Goal: Information Seeking & Learning: Learn about a topic

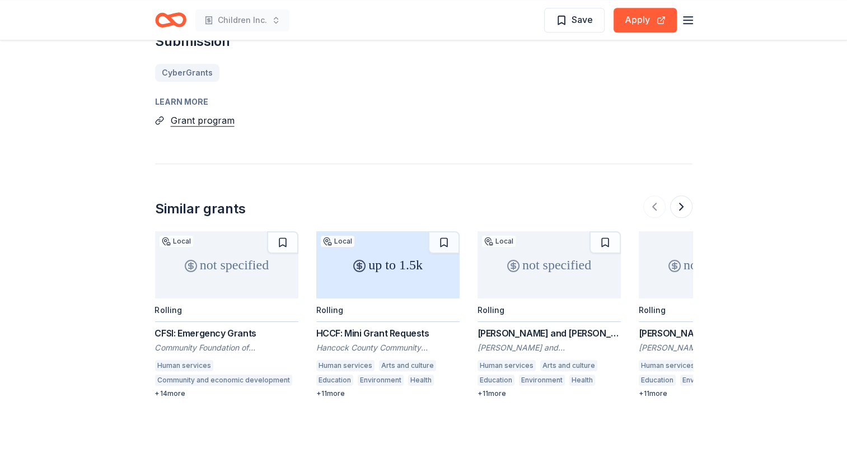
scroll to position [1132, 0]
click at [682, 194] on button at bounding box center [681, 205] width 22 height 22
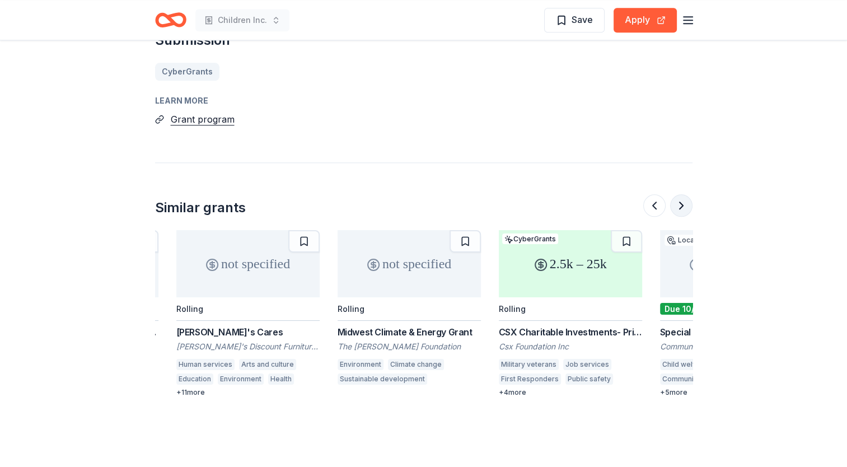
scroll to position [0, 484]
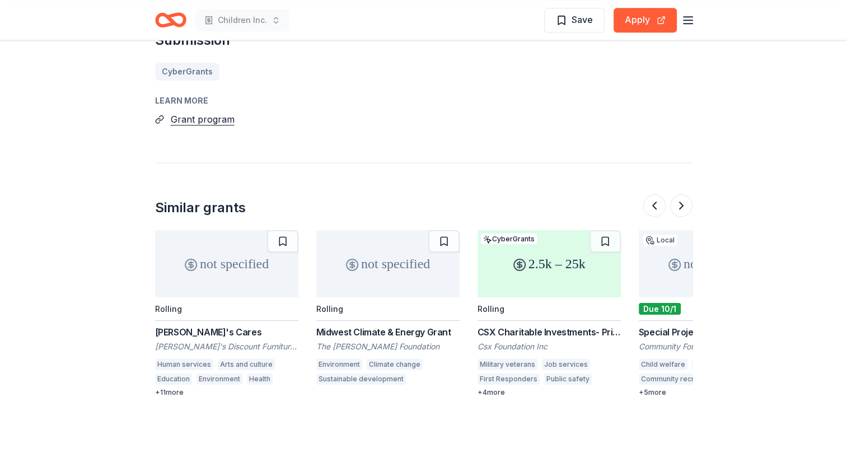
click at [392, 297] on div "Rolling" at bounding box center [387, 309] width 143 height 24
click at [682, 194] on button at bounding box center [681, 205] width 22 height 22
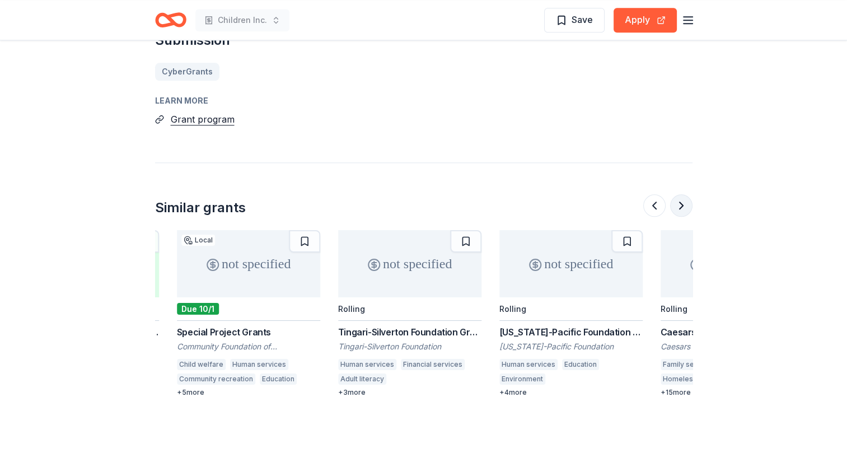
scroll to position [0, 968]
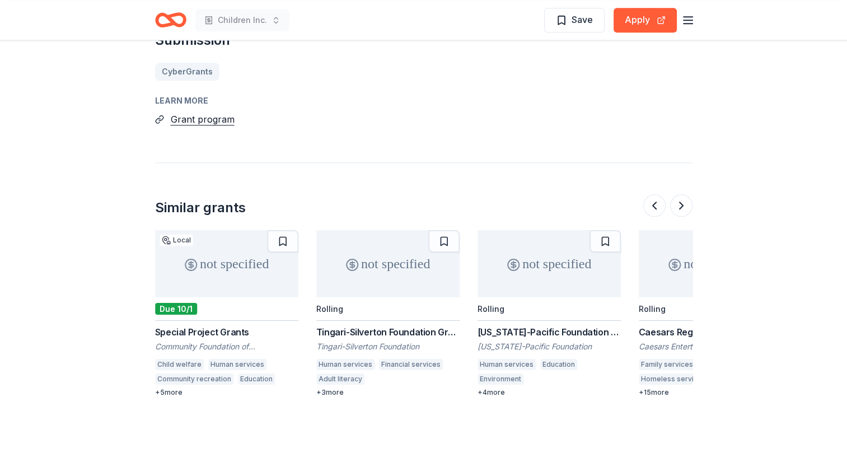
click at [587, 253] on div "not specified" at bounding box center [549, 263] width 143 height 67
click at [683, 194] on button at bounding box center [681, 205] width 22 height 22
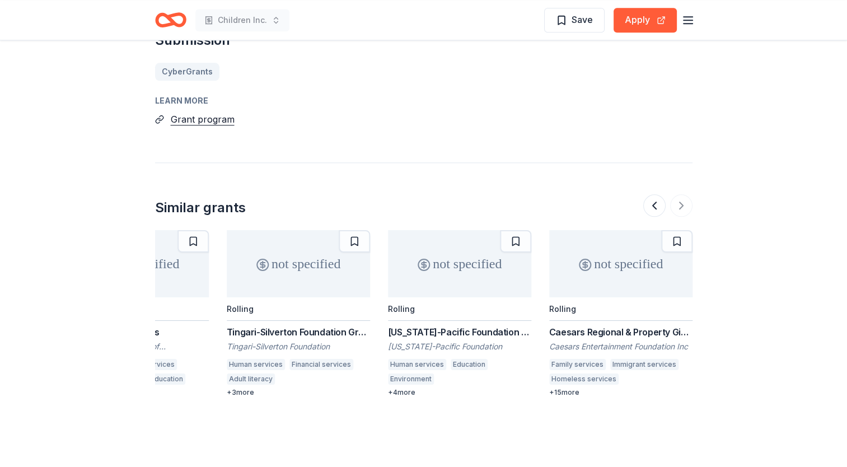
click at [658, 325] on div "Caesars Regional & Property Giving" at bounding box center [620, 331] width 143 height 13
click at [680, 194] on div at bounding box center [668, 205] width 49 height 22
click at [501, 325] on div "Georgia-Pacific Foundation Grant" at bounding box center [459, 331] width 143 height 13
click at [680, 194] on div at bounding box center [668, 205] width 49 height 22
click at [654, 194] on button at bounding box center [655, 205] width 22 height 22
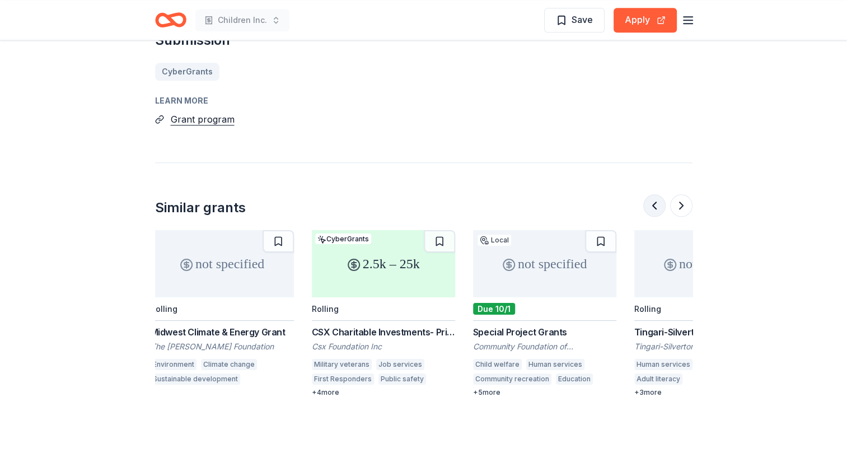
scroll to position [0, 645]
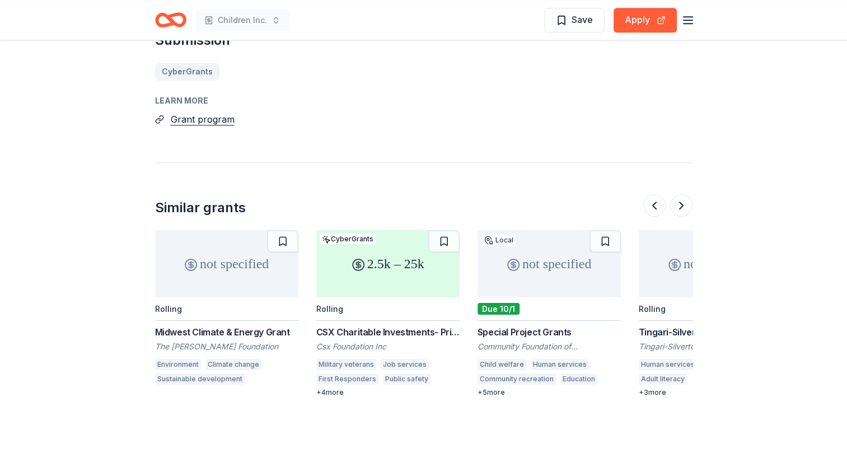
click at [372, 325] on div "CSX Charitable Investments- Pride in Service Grants" at bounding box center [387, 331] width 143 height 13
click at [678, 194] on button at bounding box center [681, 205] width 22 height 22
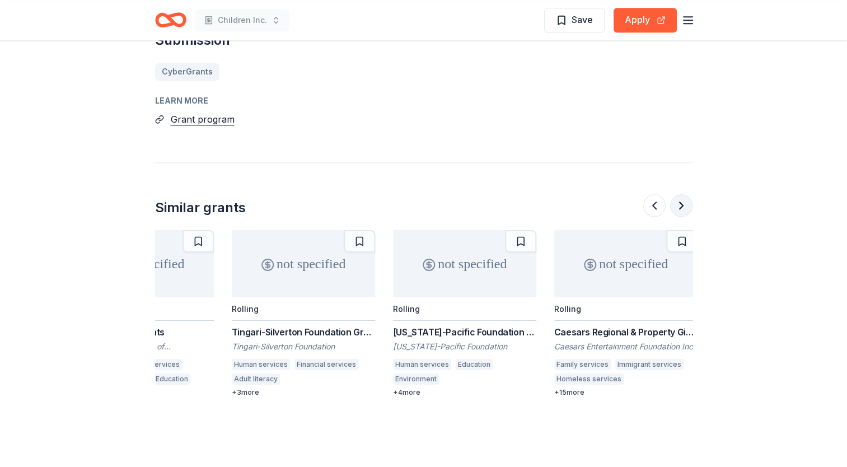
scroll to position [0, 1057]
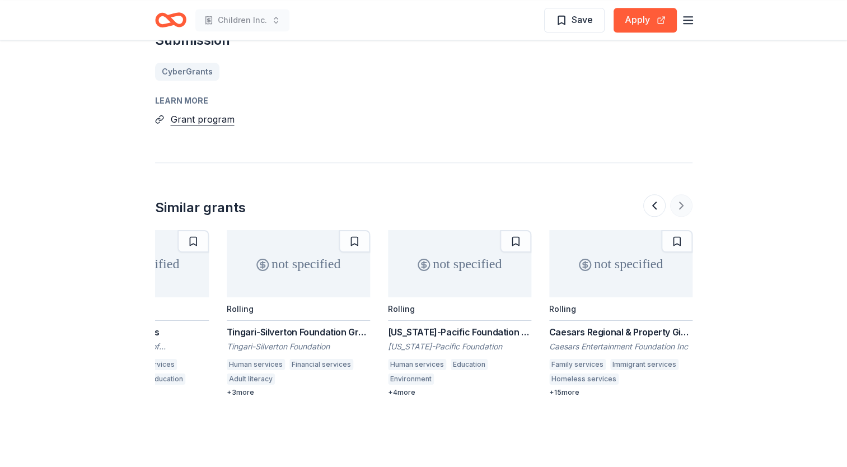
click at [678, 194] on div at bounding box center [668, 205] width 49 height 22
click at [656, 194] on button at bounding box center [655, 205] width 22 height 22
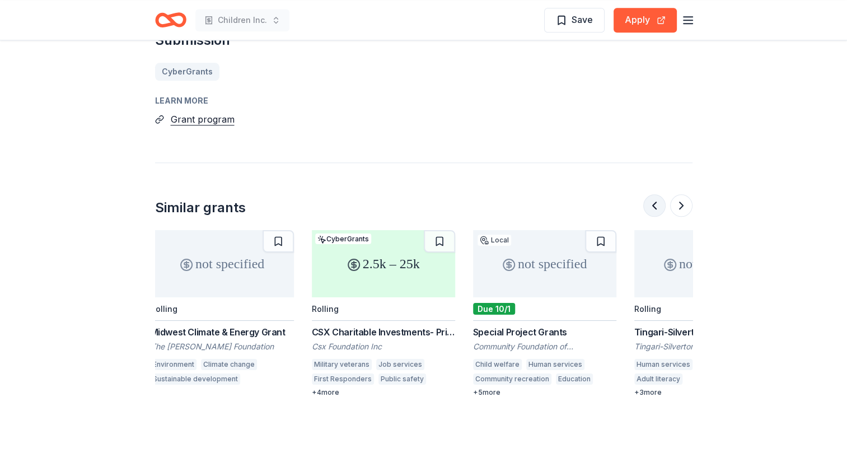
click at [656, 194] on button at bounding box center [655, 205] width 22 height 22
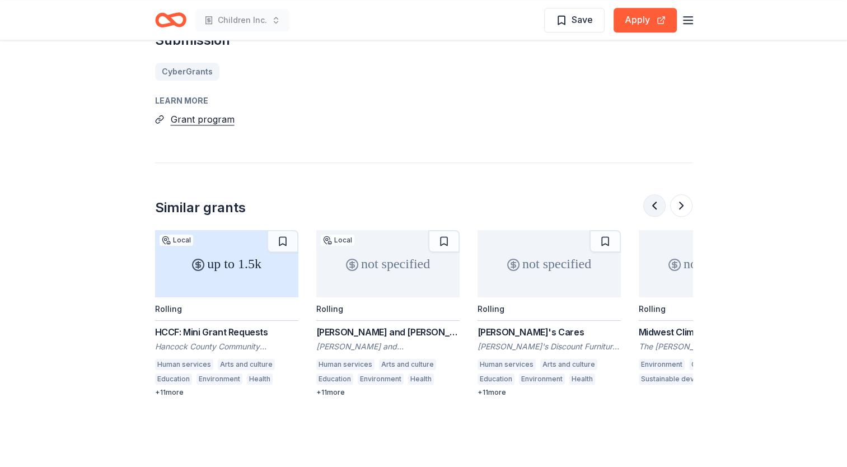
click at [656, 194] on button at bounding box center [655, 205] width 22 height 22
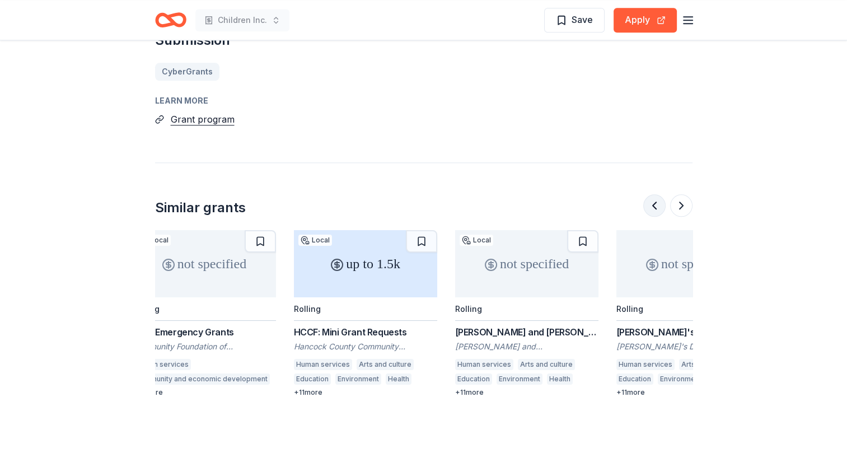
scroll to position [0, 0]
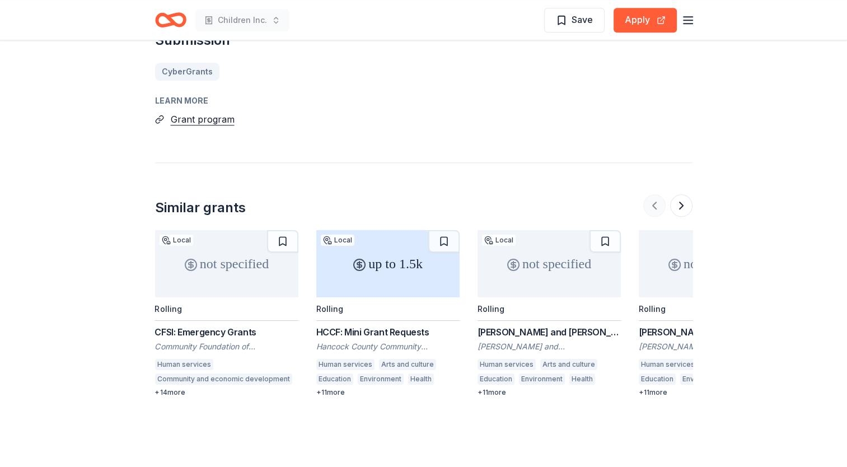
click at [656, 194] on div at bounding box center [668, 205] width 49 height 22
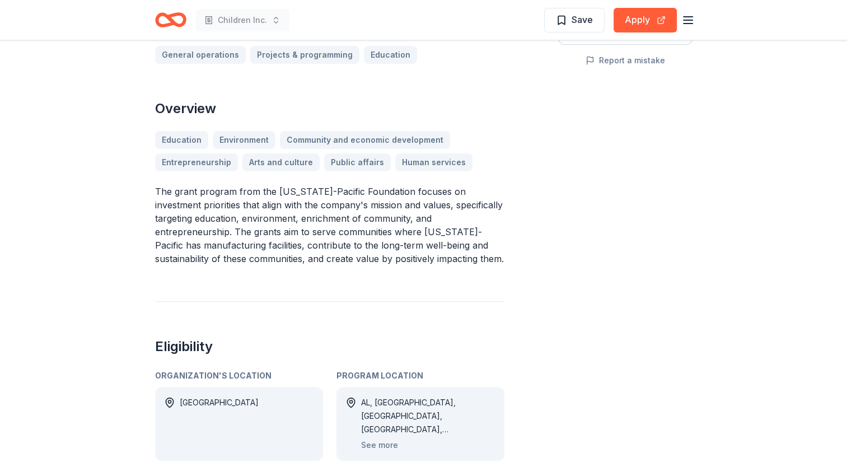
scroll to position [325, 0]
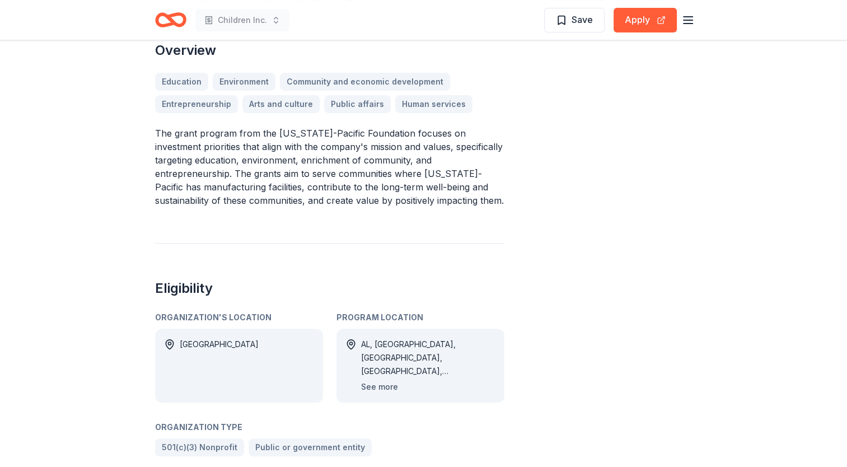
click at [380, 385] on button "See more" at bounding box center [379, 386] width 37 height 13
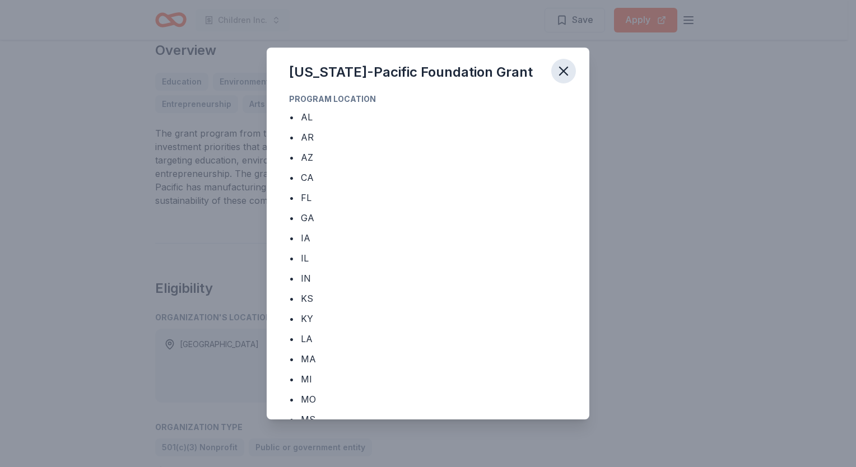
click at [565, 71] on icon "button" at bounding box center [563, 71] width 8 height 8
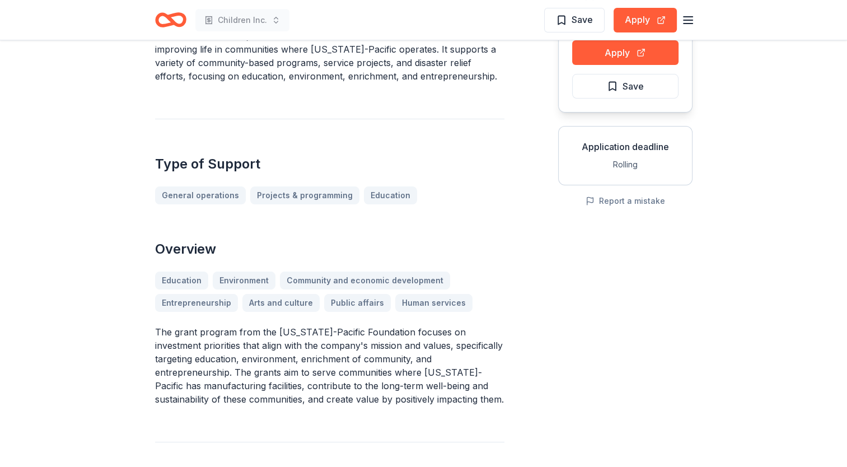
scroll to position [0, 0]
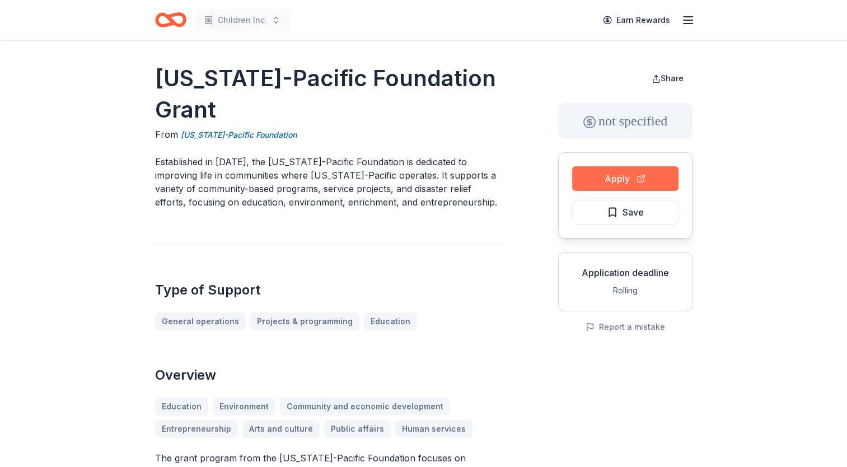
click at [631, 181] on button "Apply" at bounding box center [625, 178] width 106 height 25
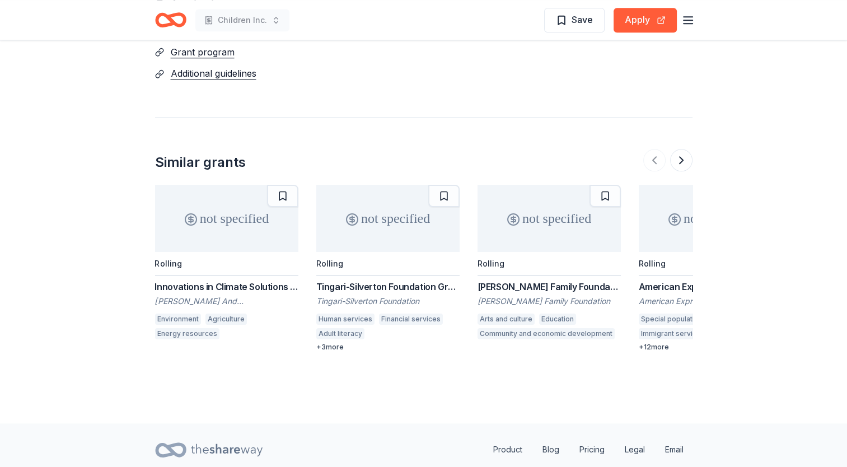
scroll to position [1055, 0]
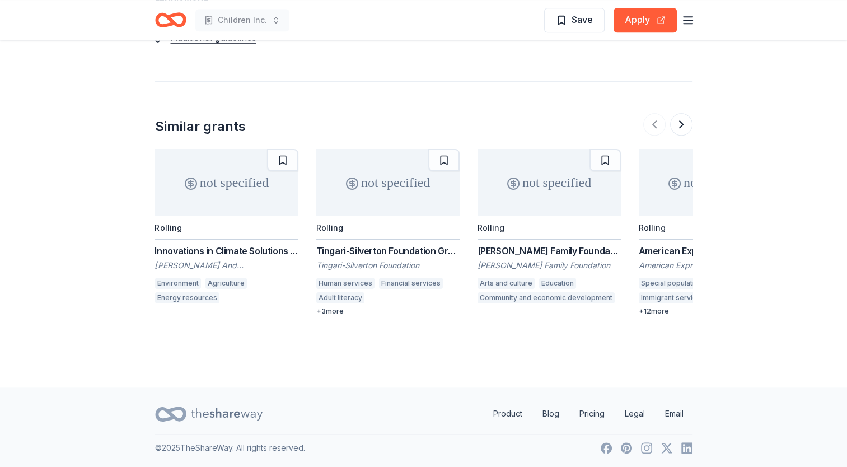
click at [230, 248] on div "Innovations in Climate Solutions Initiative Grants" at bounding box center [226, 250] width 143 height 13
click at [401, 247] on div "Tingari-Silverton Foundation Grant" at bounding box center [387, 250] width 143 height 13
click at [685, 123] on button at bounding box center [681, 124] width 22 height 22
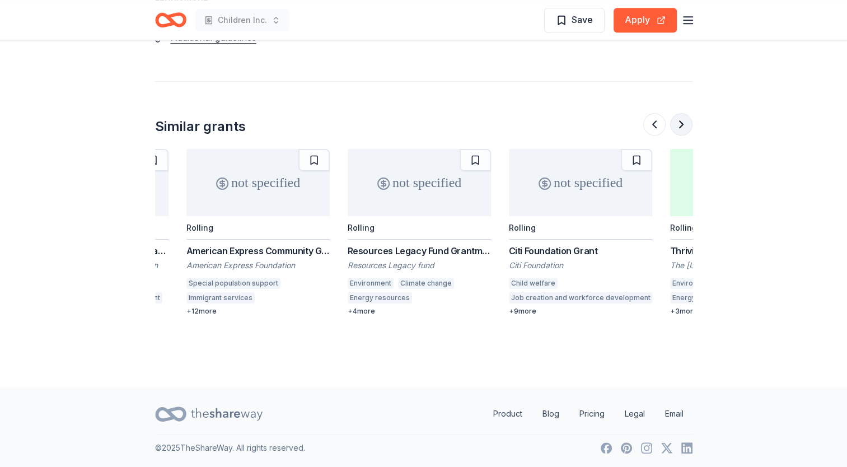
scroll to position [0, 484]
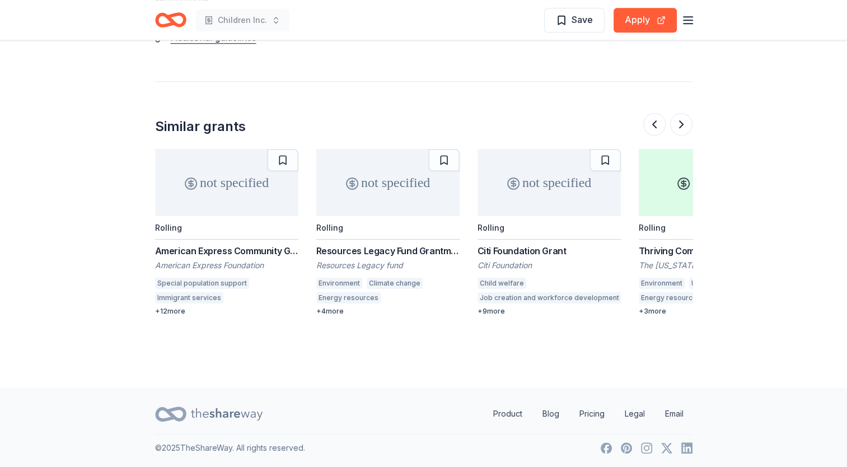
click at [416, 252] on div "Resources Legacy Fund Grantmaking Opportunity" at bounding box center [387, 250] width 143 height 13
click at [681, 120] on button at bounding box center [681, 124] width 22 height 22
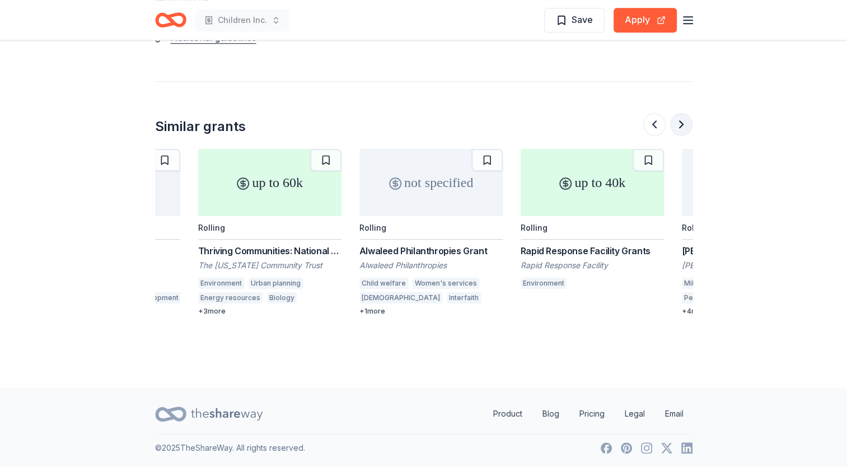
scroll to position [0, 968]
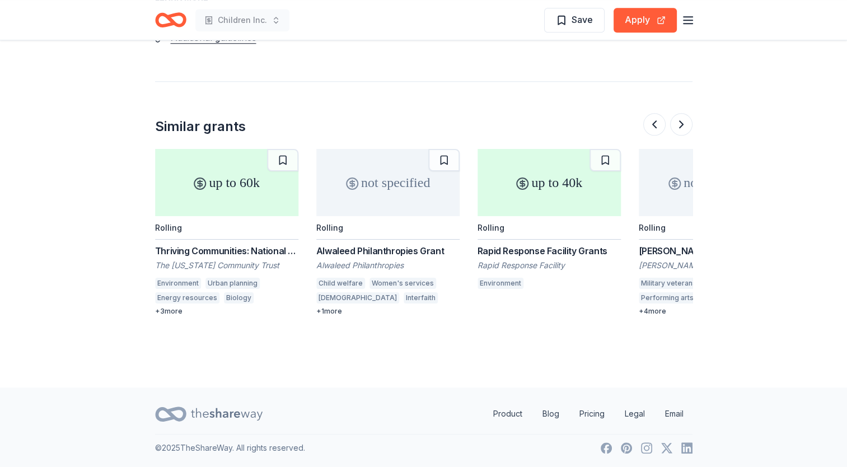
click at [542, 252] on div "Rapid Response Facility Grants" at bounding box center [549, 250] width 143 height 13
click at [680, 123] on button at bounding box center [681, 124] width 22 height 22
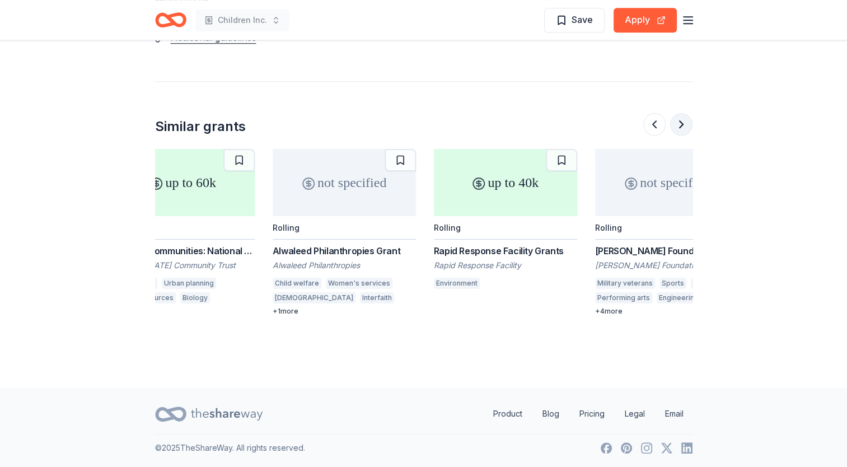
scroll to position [0, 1057]
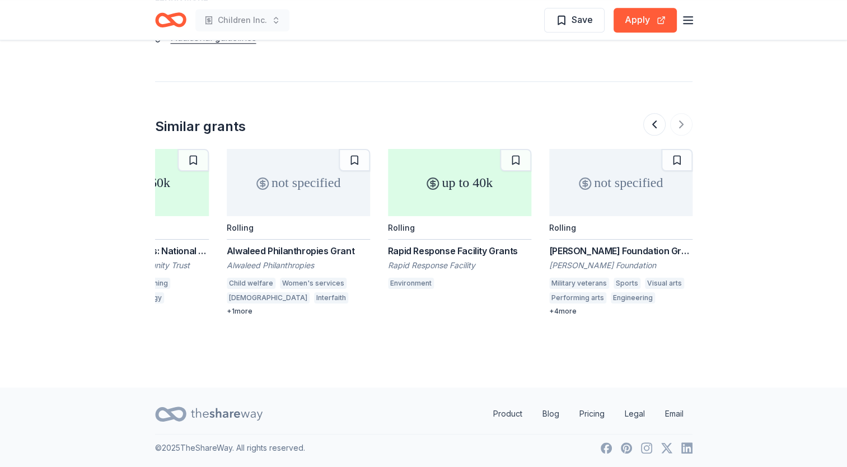
click at [633, 244] on div "Beck Foundation Grant" at bounding box center [620, 250] width 143 height 13
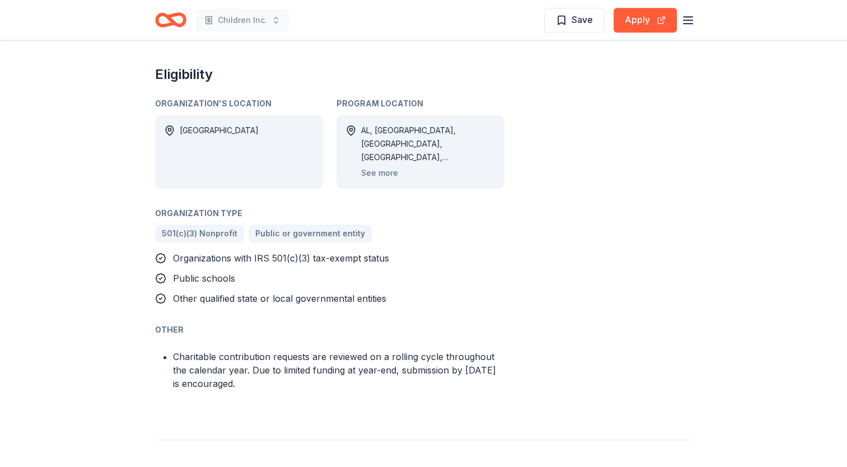
scroll to position [500, 0]
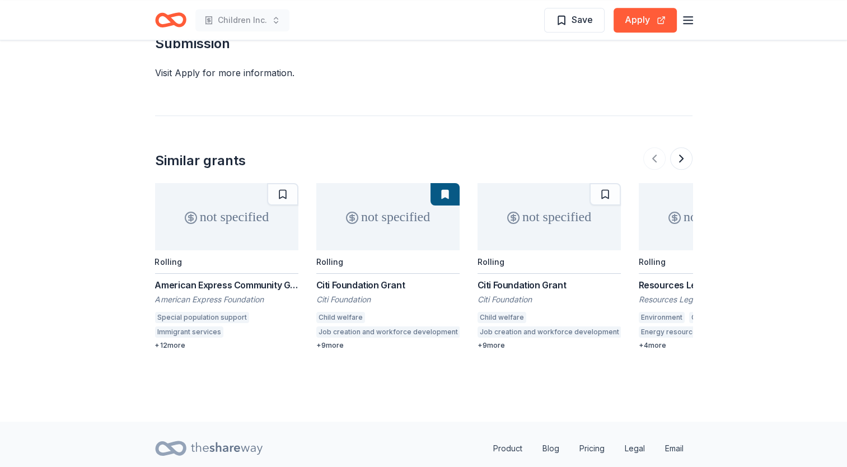
scroll to position [1102, 0]
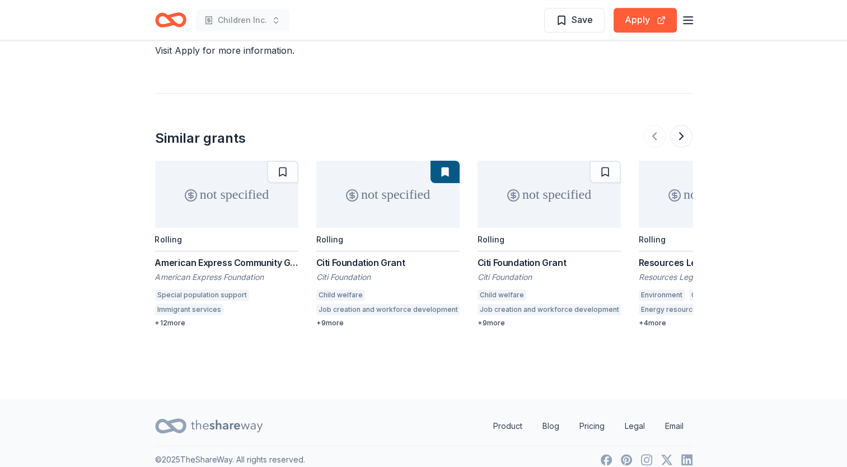
click at [543, 260] on div "Citi Foundation Grant" at bounding box center [549, 262] width 143 height 13
click at [681, 136] on button at bounding box center [681, 136] width 22 height 22
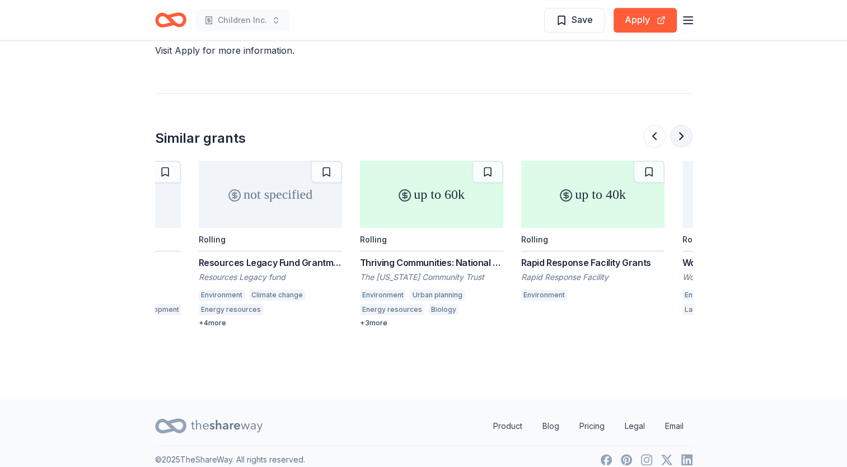
scroll to position [0, 484]
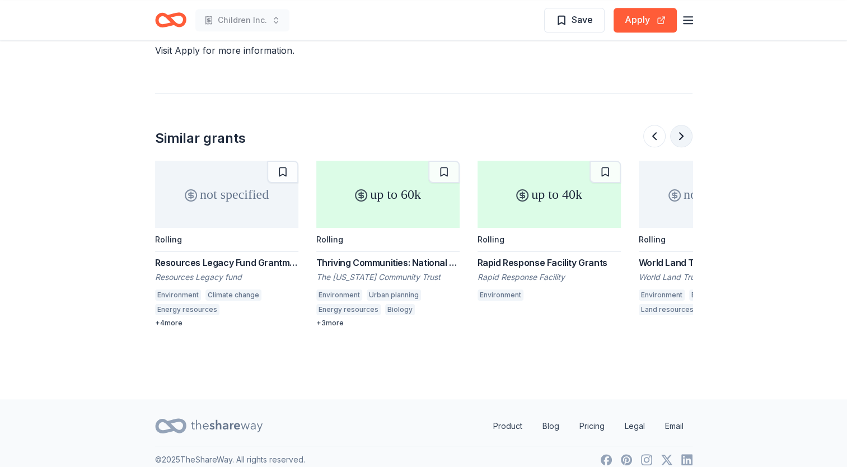
click at [680, 137] on button at bounding box center [681, 136] width 22 height 22
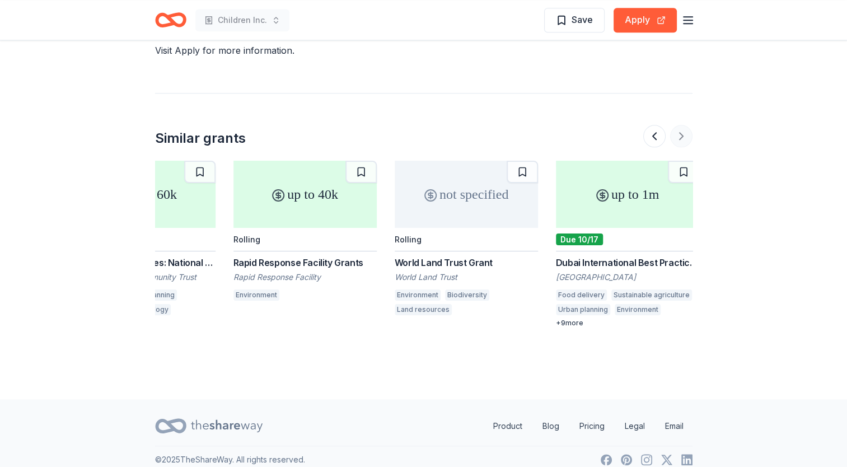
scroll to position [0, 735]
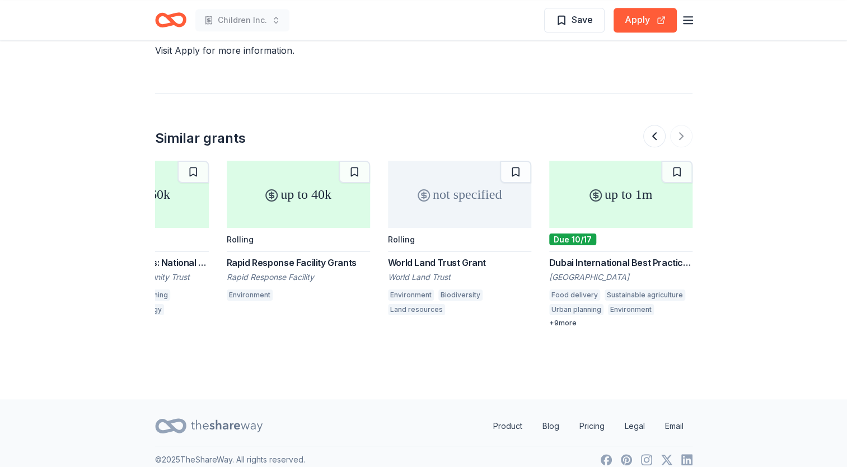
click at [311, 267] on div "Rapid Response Facility Grants" at bounding box center [298, 262] width 143 height 13
click at [688, 134] on div at bounding box center [668, 136] width 49 height 22
click at [578, 261] on div "Dubai International Best Practices Award for Sustainable Development" at bounding box center [620, 262] width 143 height 13
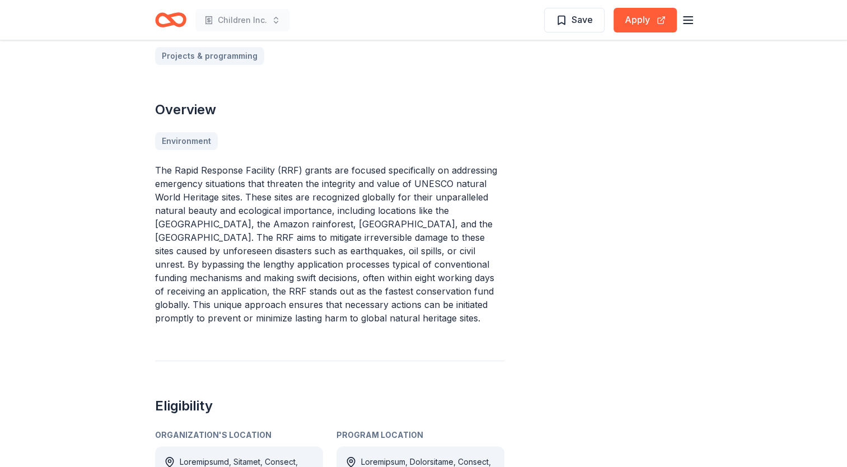
scroll to position [311, 0]
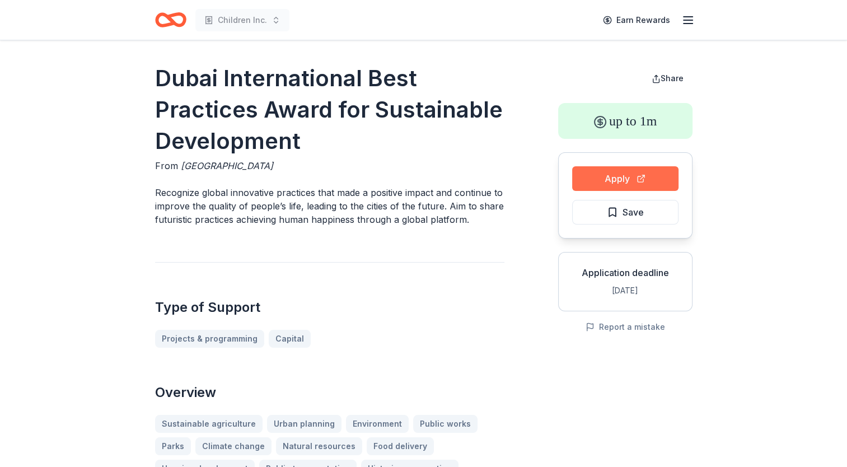
click at [636, 176] on button "Apply" at bounding box center [625, 178] width 106 height 25
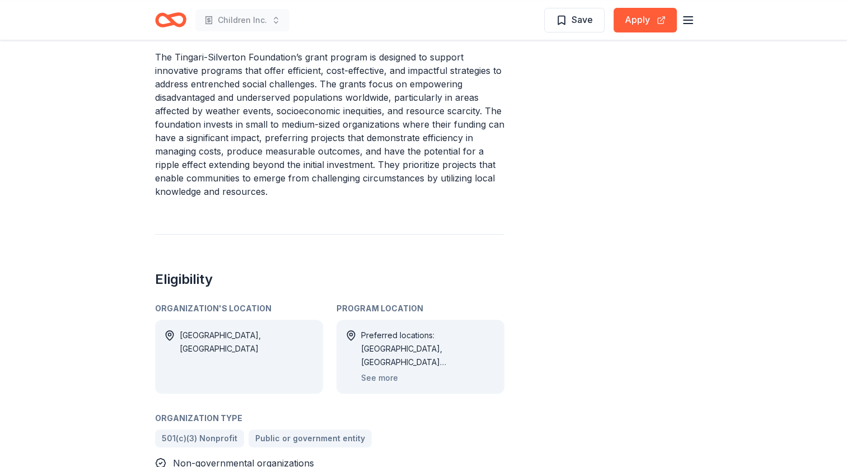
scroll to position [444, 0]
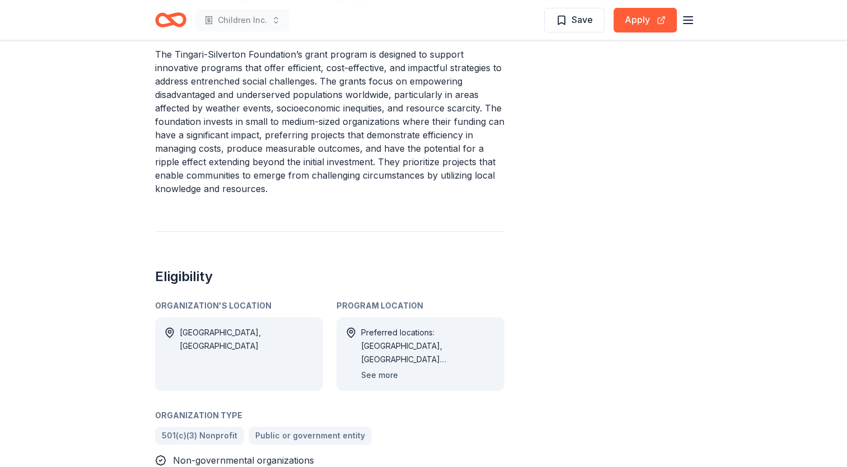
click at [388, 375] on button "See more" at bounding box center [379, 375] width 37 height 13
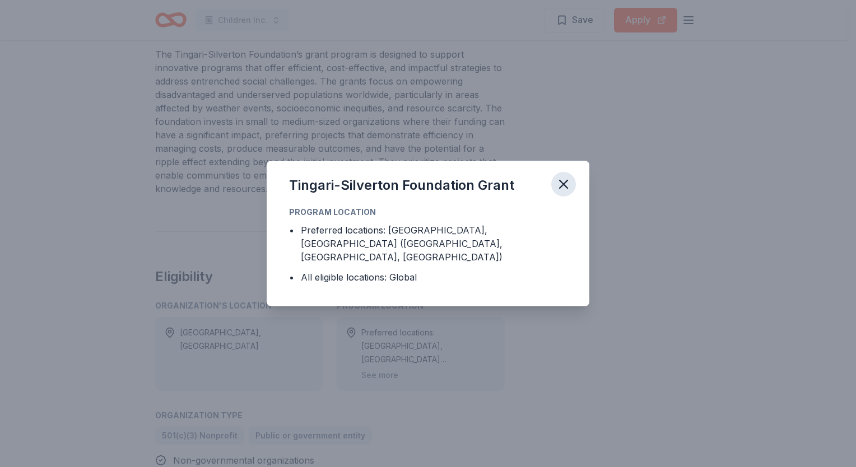
click at [556, 190] on icon "button" at bounding box center [564, 184] width 16 height 16
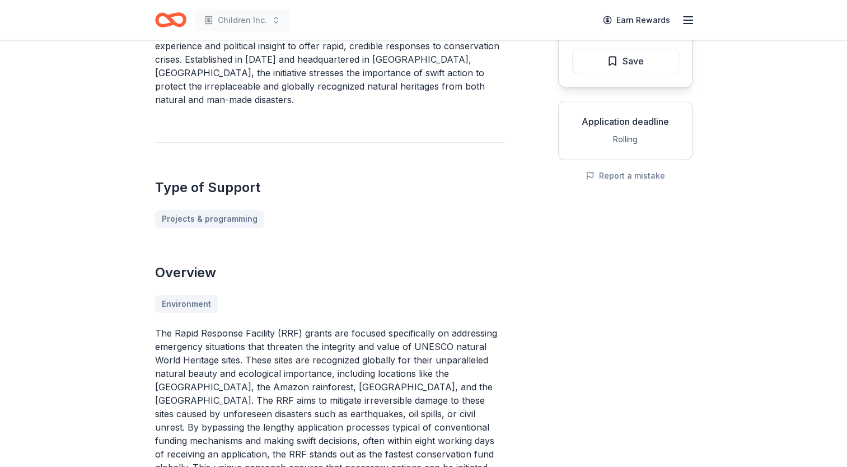
scroll to position [133, 0]
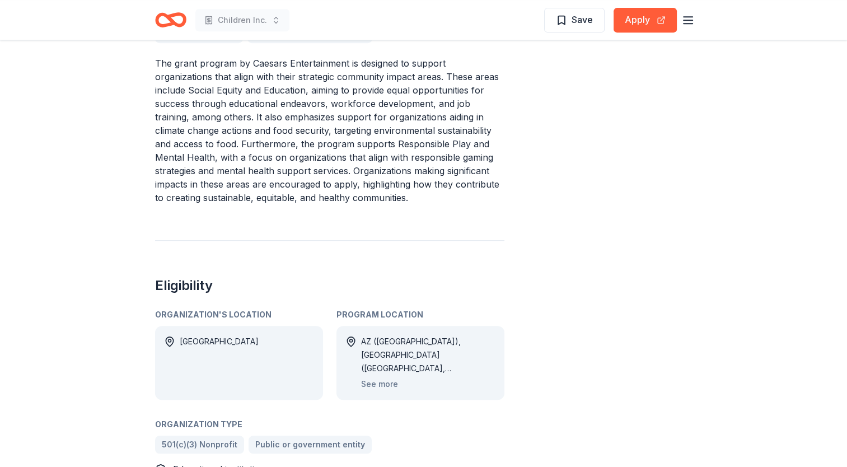
scroll to position [528, 0]
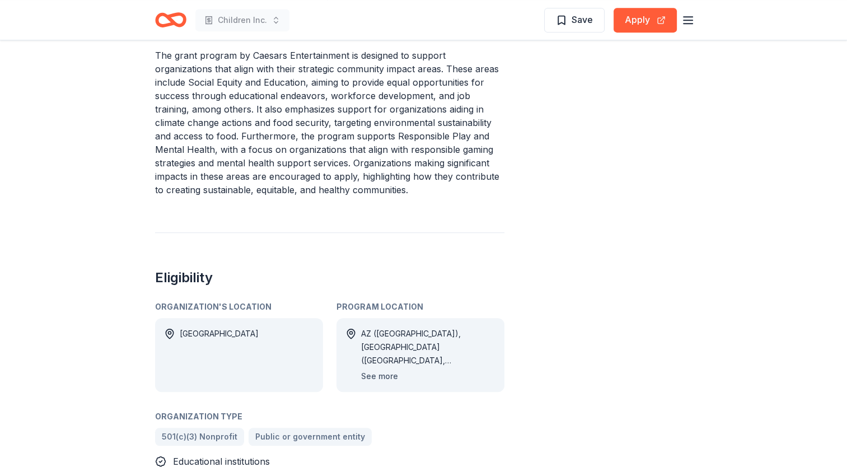
click at [379, 370] on button "See more" at bounding box center [379, 376] width 37 height 13
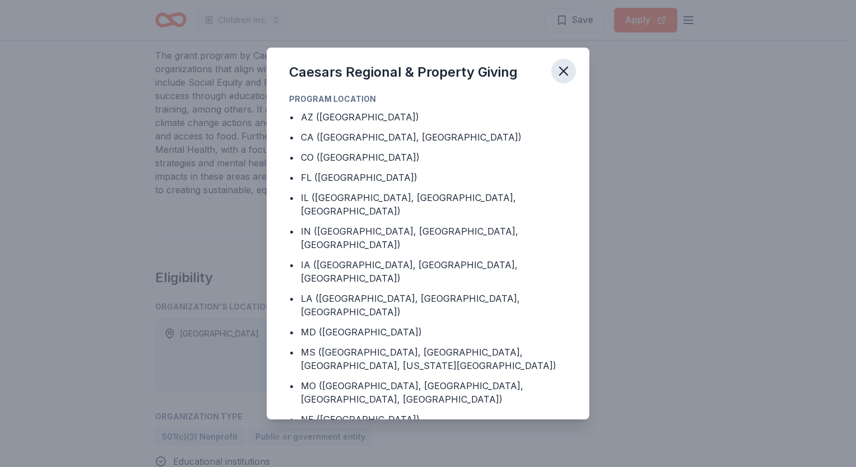
click at [569, 76] on icon "button" at bounding box center [564, 71] width 16 height 16
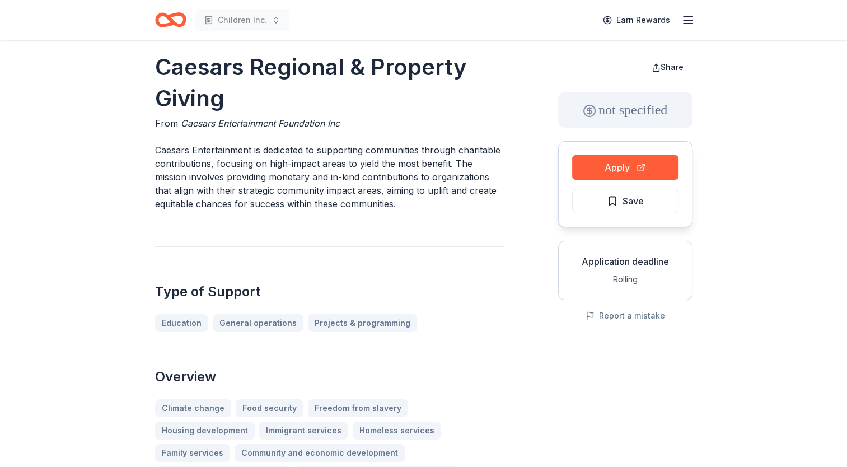
scroll to position [7, 0]
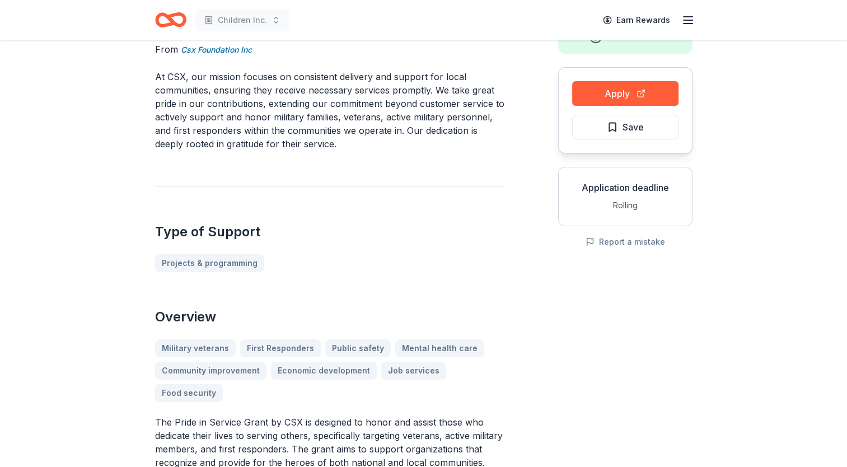
scroll to position [82, 0]
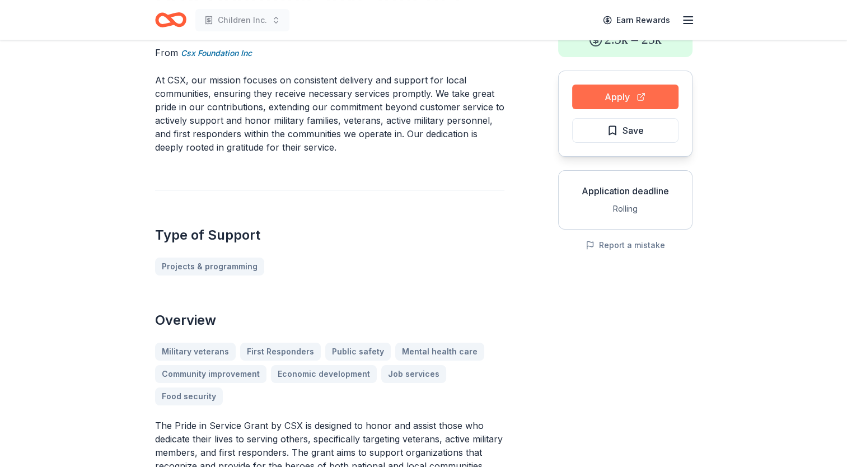
click at [660, 104] on button "Apply" at bounding box center [625, 97] width 106 height 25
